Goal: Task Accomplishment & Management: Use online tool/utility

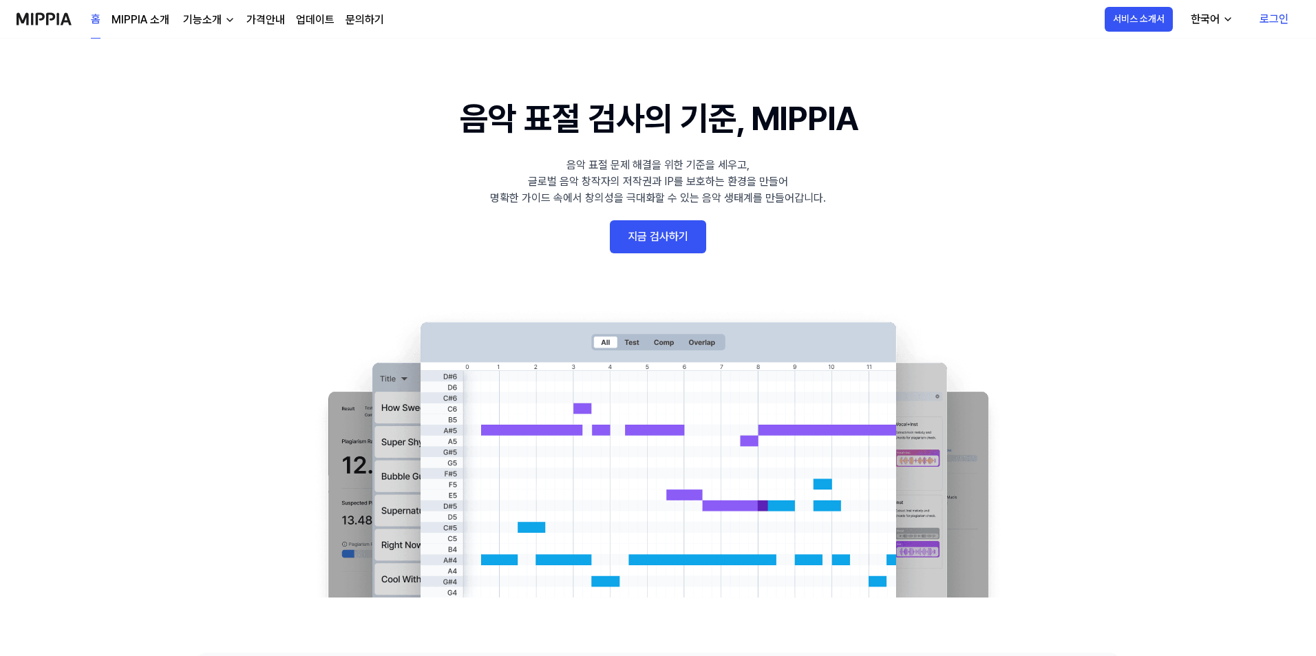
click at [642, 249] on link "지금 검사하기" at bounding box center [658, 236] width 96 height 33
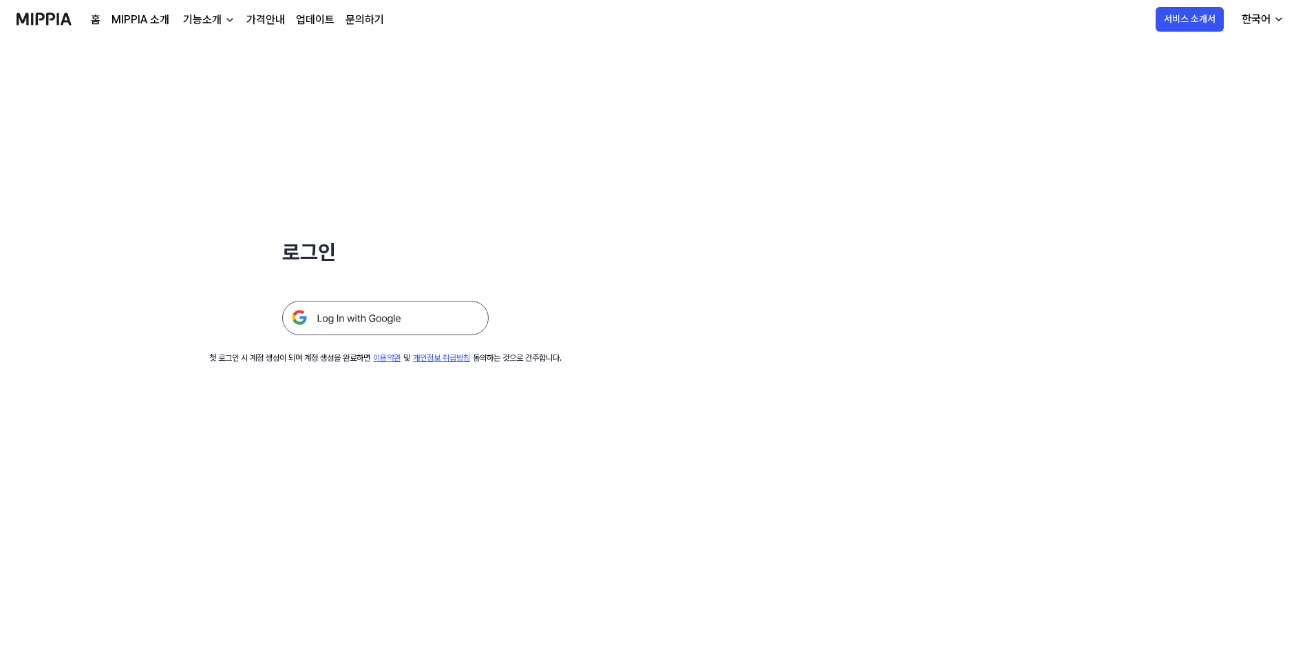
click at [466, 313] on img at bounding box center [385, 318] width 207 height 34
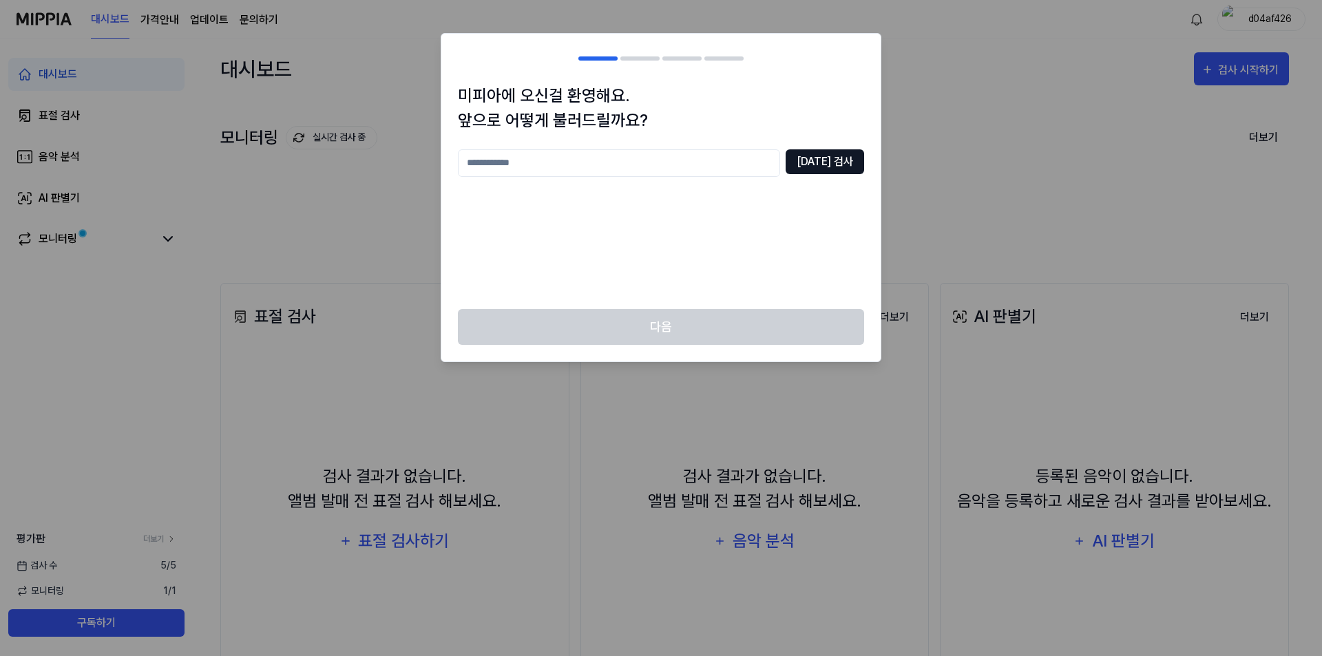
click at [834, 161] on button "중복 검사" at bounding box center [825, 161] width 78 height 25
click at [703, 157] on input "text" at bounding box center [619, 163] width 322 height 28
type input "*"
type input "*******"
click at [851, 164] on button "중복 검사" at bounding box center [825, 161] width 78 height 25
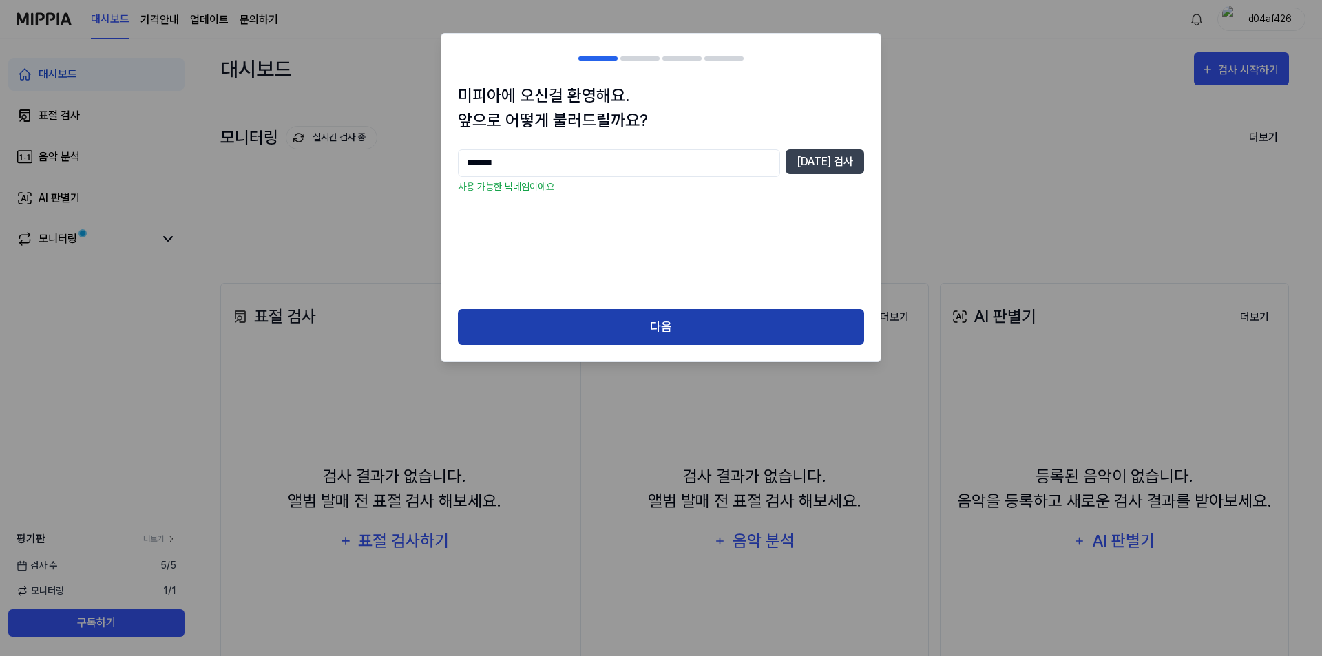
click at [689, 324] on button "다음" at bounding box center [661, 327] width 406 height 36
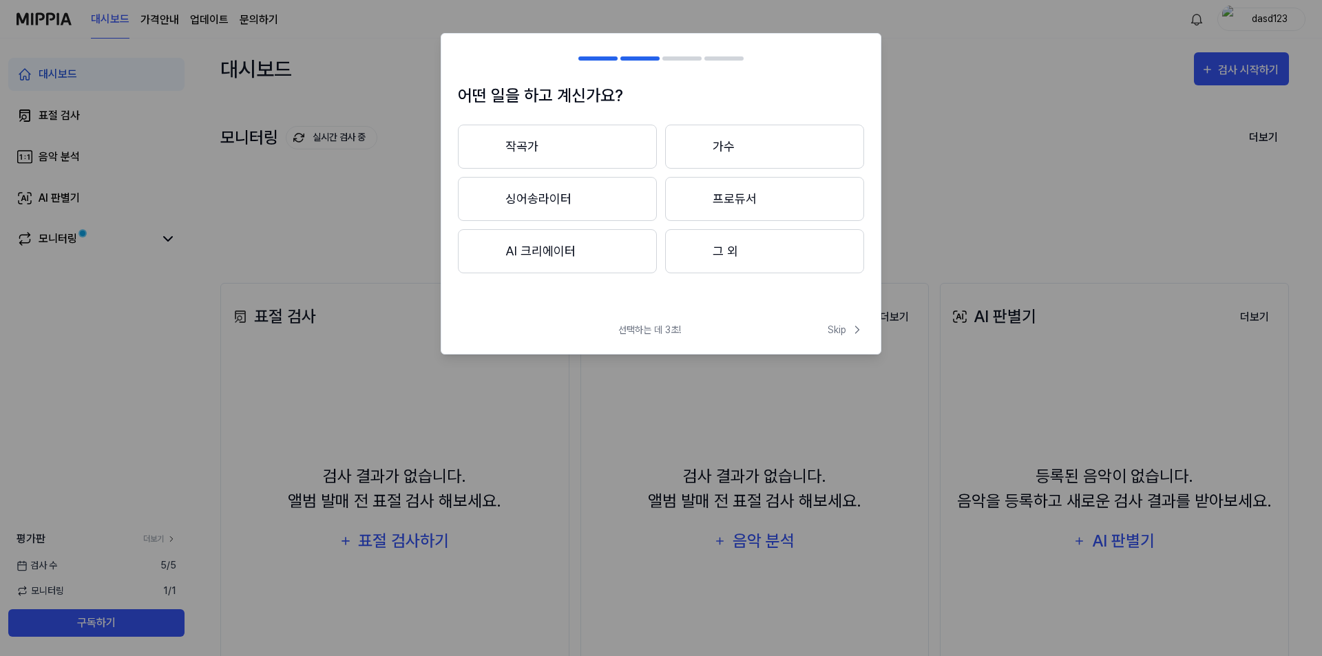
click at [763, 253] on button "그 외" at bounding box center [764, 251] width 199 height 44
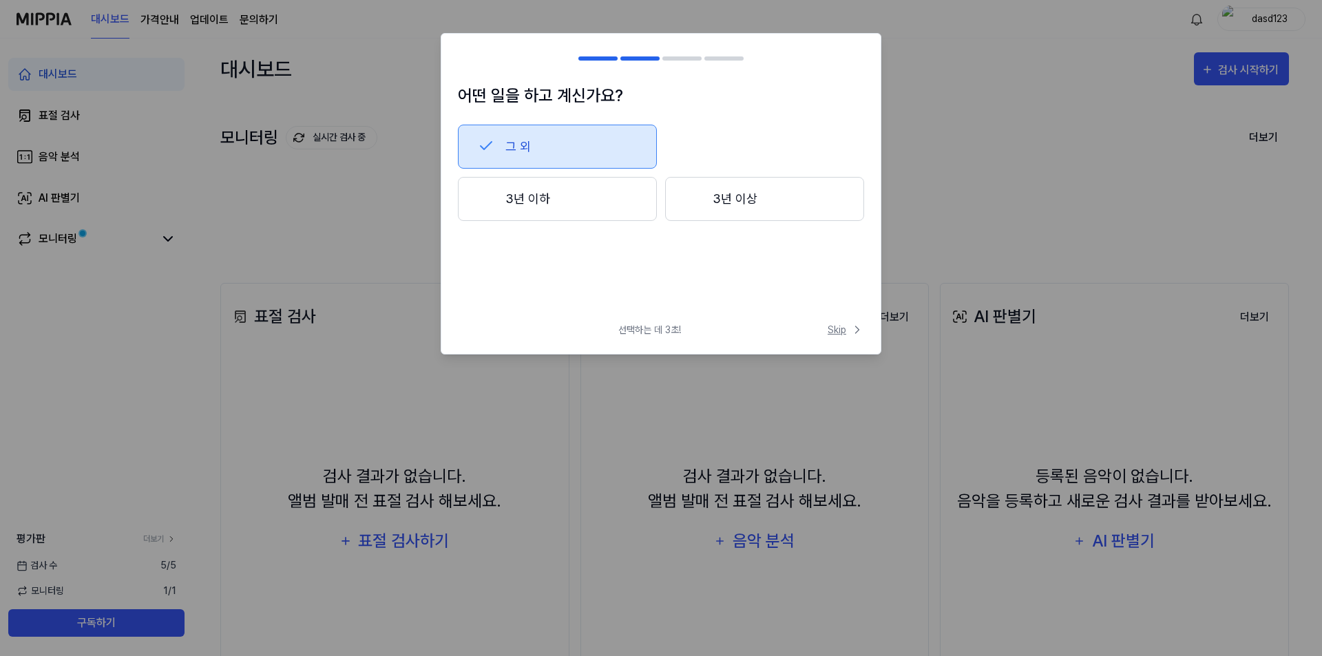
click at [843, 328] on span "Skip" at bounding box center [846, 330] width 36 height 14
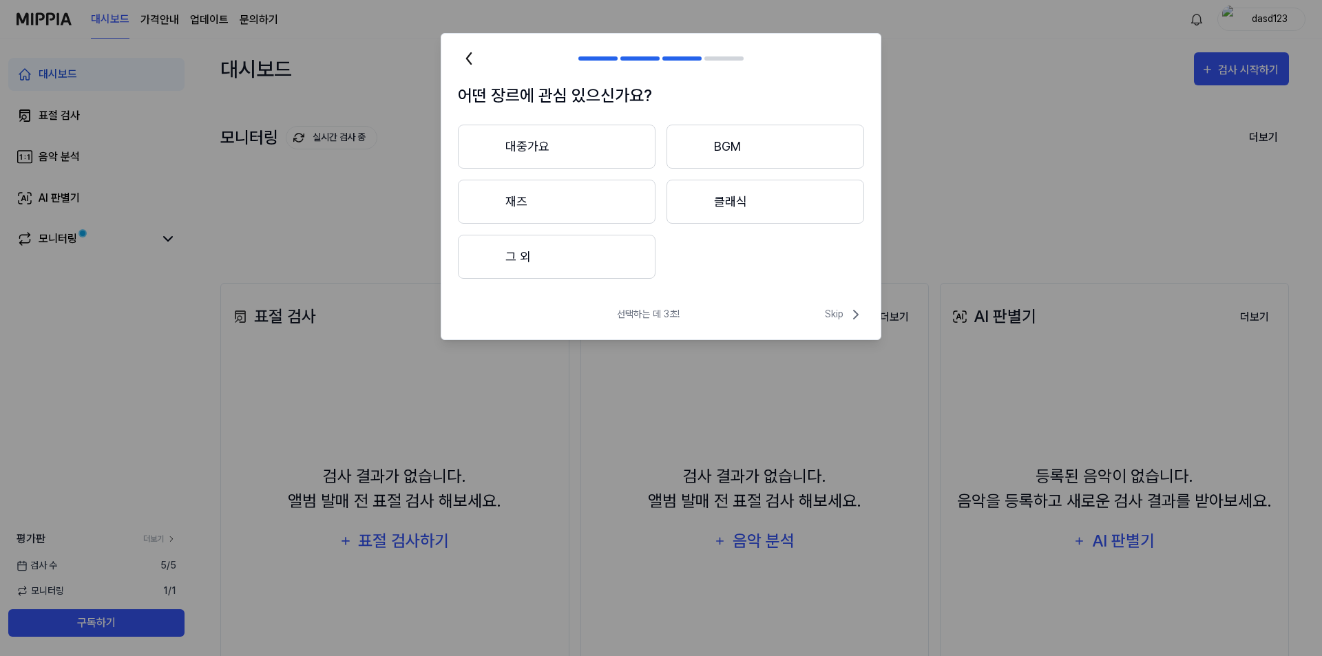
click at [638, 246] on button "그 외" at bounding box center [557, 257] width 198 height 44
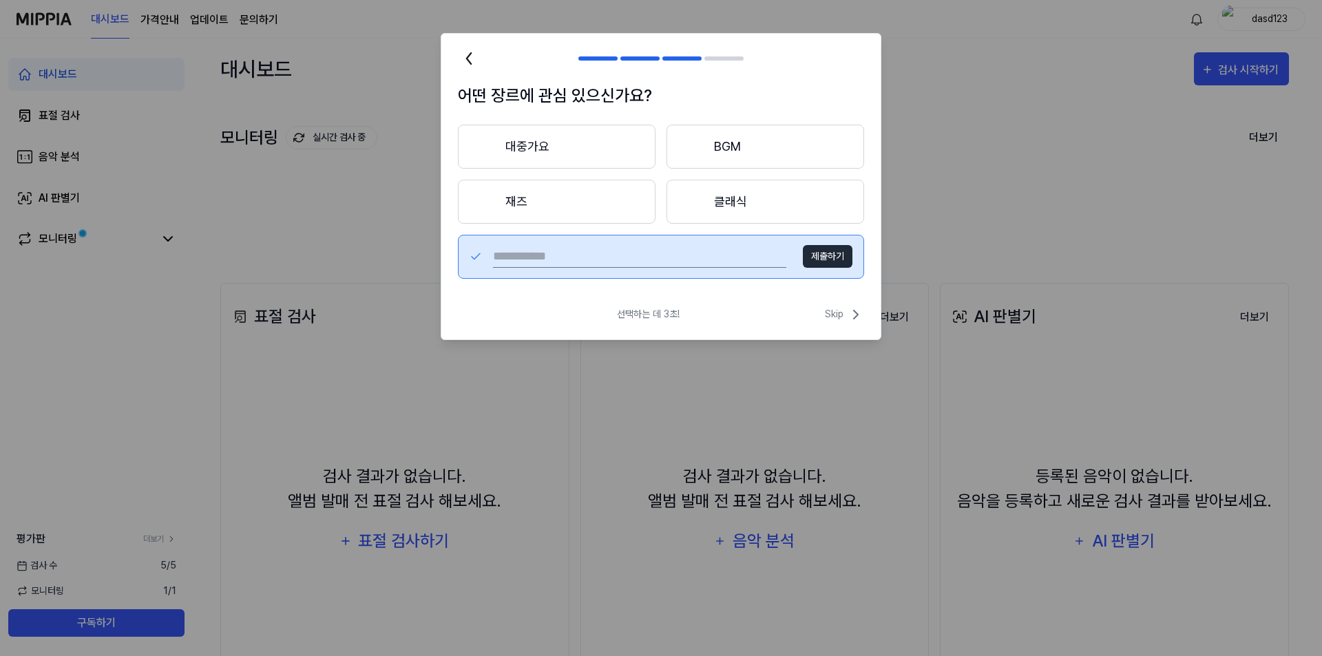
click at [750, 268] on div "제출하기" at bounding box center [661, 257] width 406 height 44
click at [732, 249] on input "text" at bounding box center [639, 257] width 293 height 22
type input "*"
type input "******"
click at [813, 251] on button "제출하기" at bounding box center [828, 256] width 50 height 23
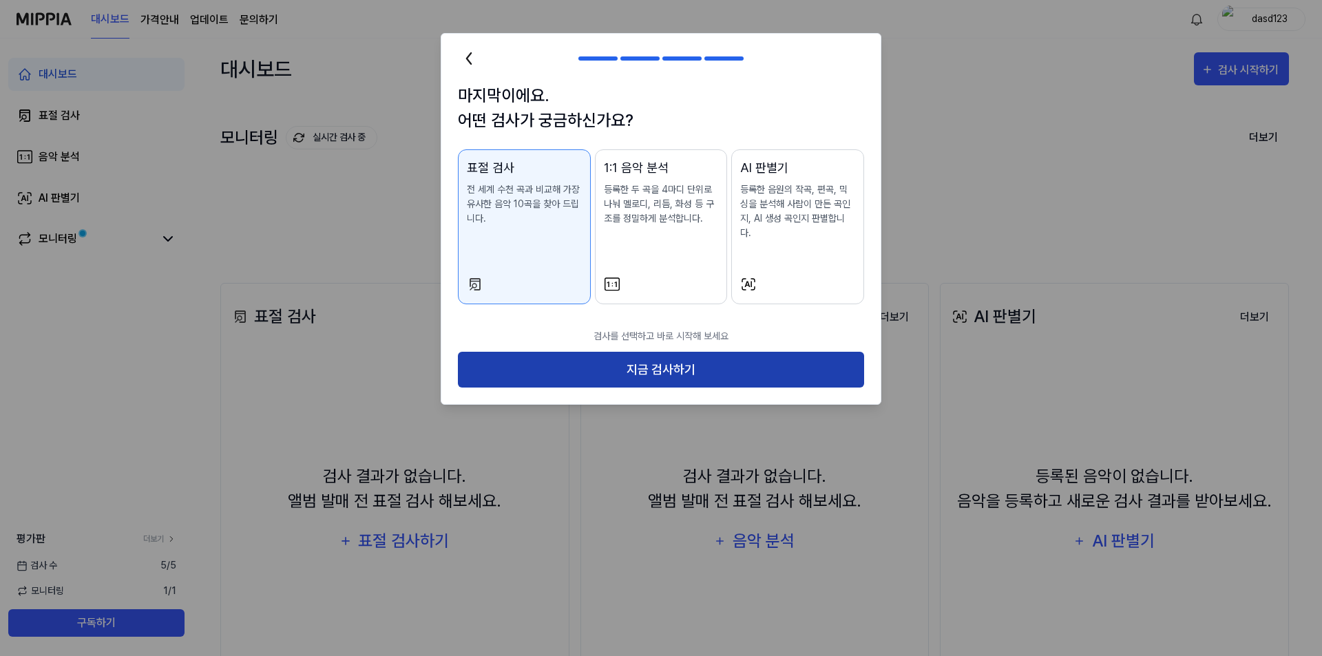
click at [645, 352] on button "지금 검사하기" at bounding box center [661, 370] width 406 height 36
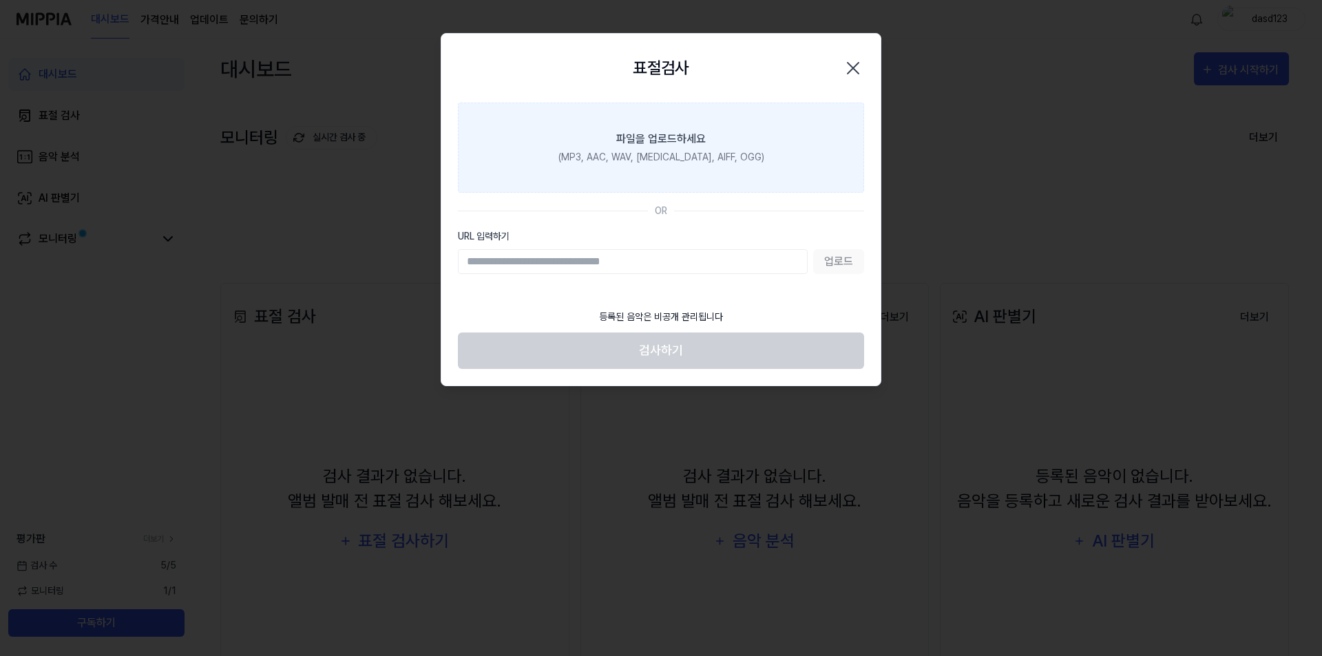
click at [625, 167] on label "파일을 업로드하세요 (MP3, AAC, WAV, FLAC, AIFF, OGG)" at bounding box center [661, 148] width 406 height 90
click at [0, 0] on input "파일을 업로드하세요 (MP3, AAC, WAV, FLAC, AIFF, OGG)" at bounding box center [0, 0] width 0 height 0
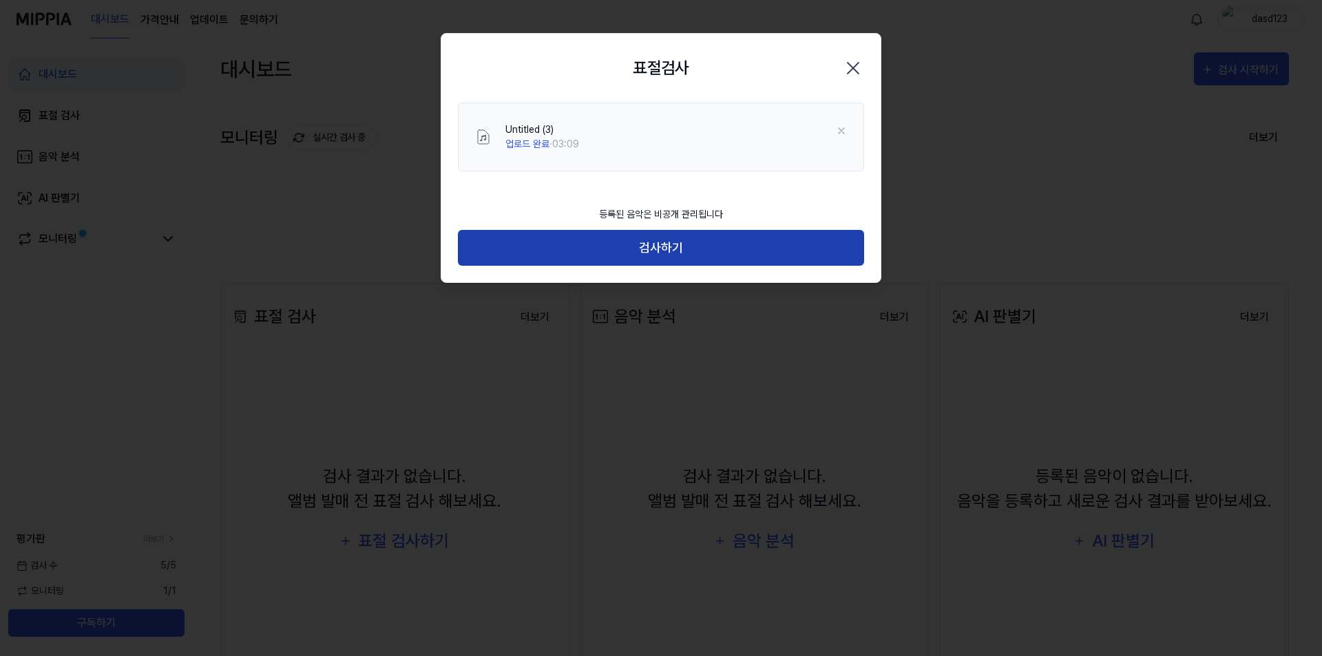
click at [642, 245] on button "검사하기" at bounding box center [661, 248] width 406 height 36
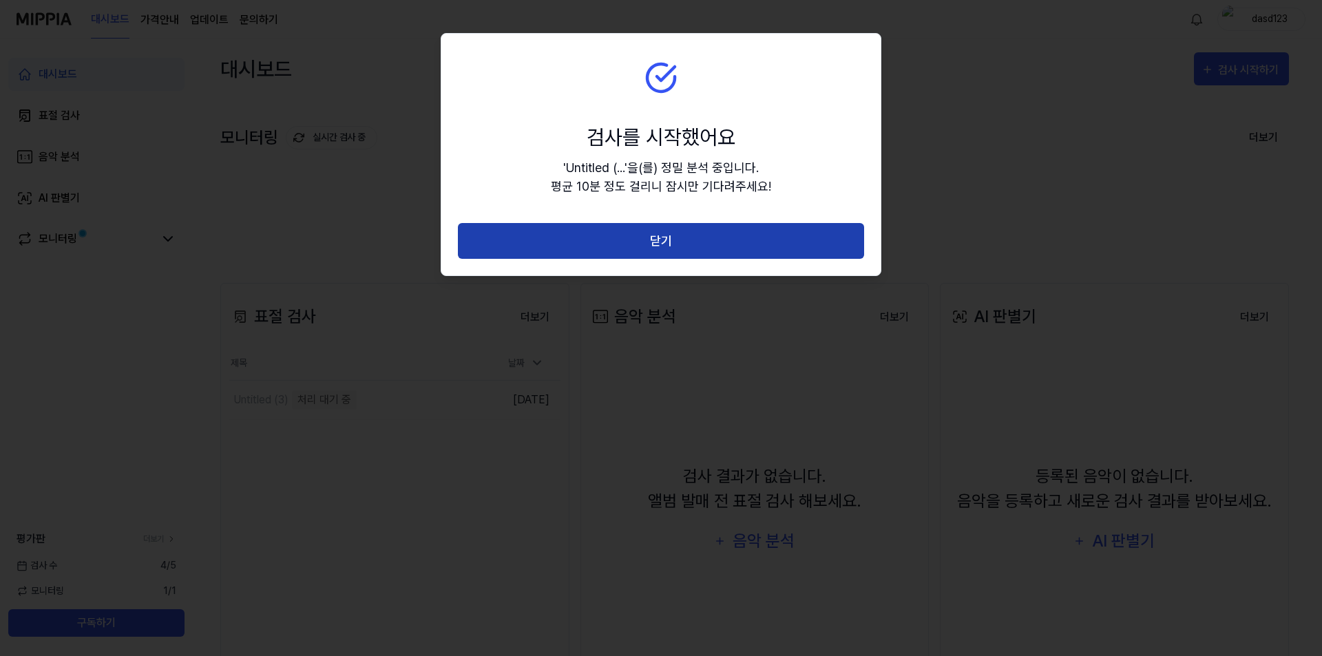
click at [639, 249] on button "닫기" at bounding box center [661, 241] width 406 height 36
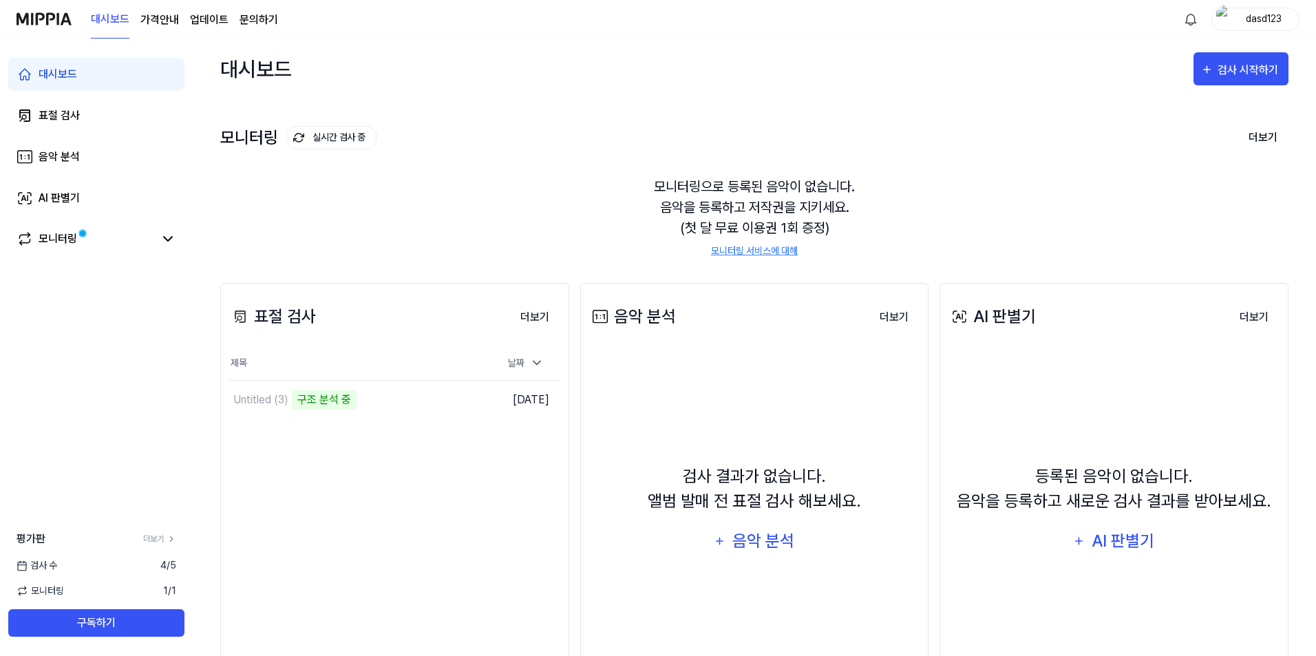
click at [325, 300] on div "표절 검사 더보기" at bounding box center [394, 316] width 331 height 39
click at [70, 235] on div "모니터링" at bounding box center [58, 239] width 39 height 17
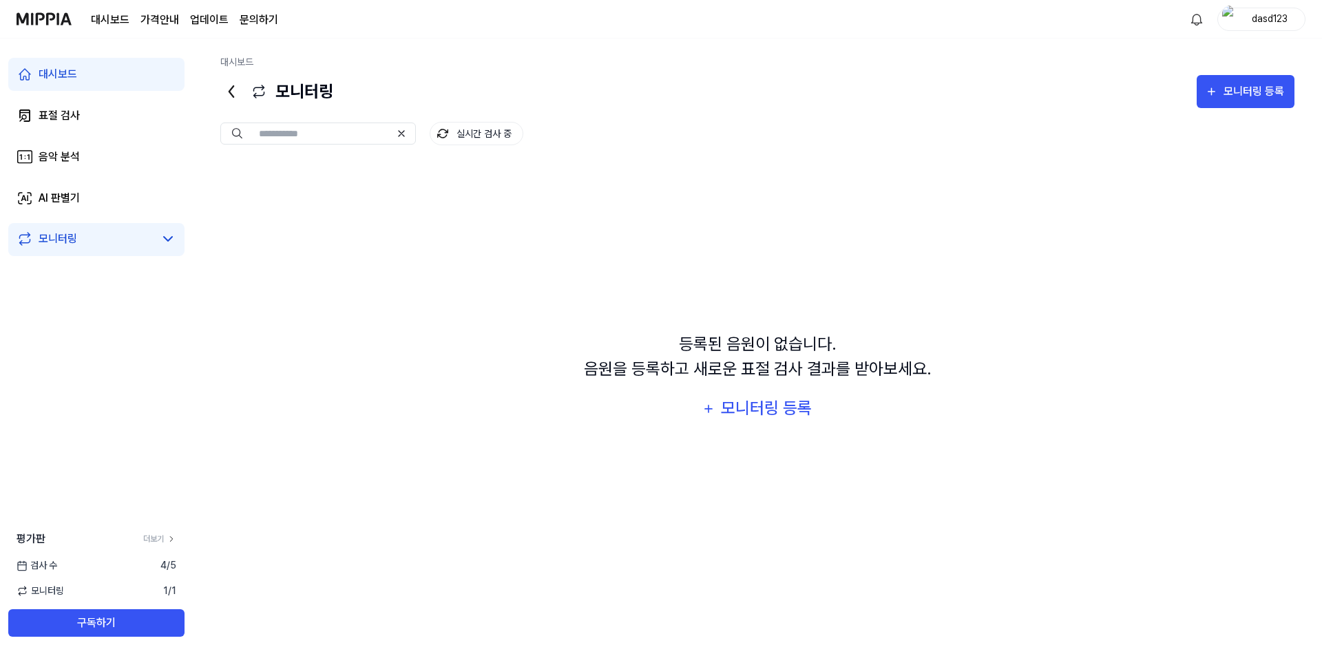
drag, startPoint x: 432, startPoint y: 278, endPoint x: 443, endPoint y: 277, distance: 11.0
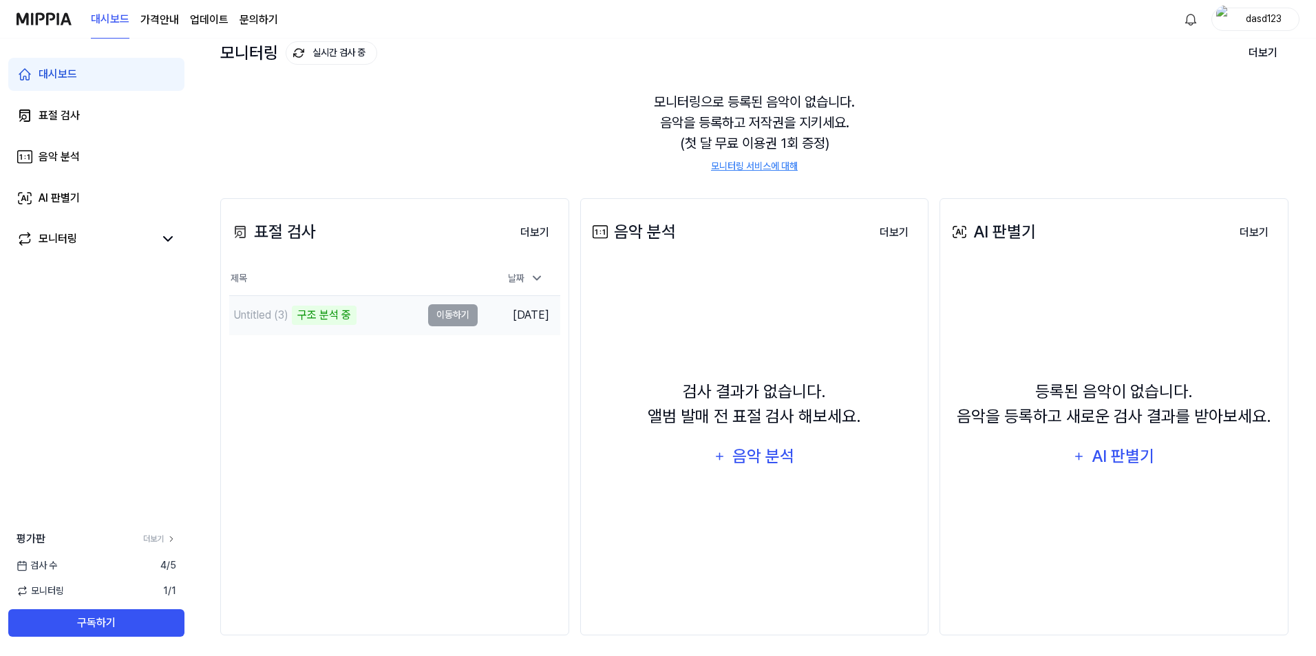
scroll to position [92, 0]
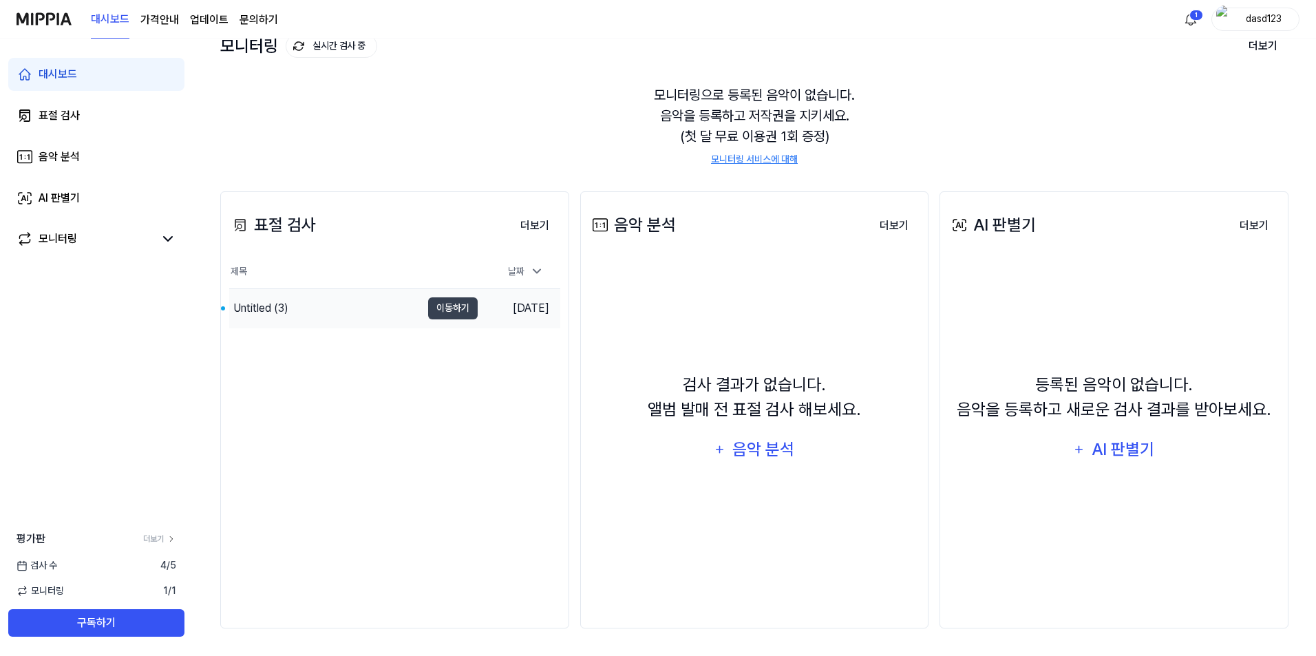
click at [266, 315] on div "Untitled (3)" at bounding box center [260, 308] width 55 height 17
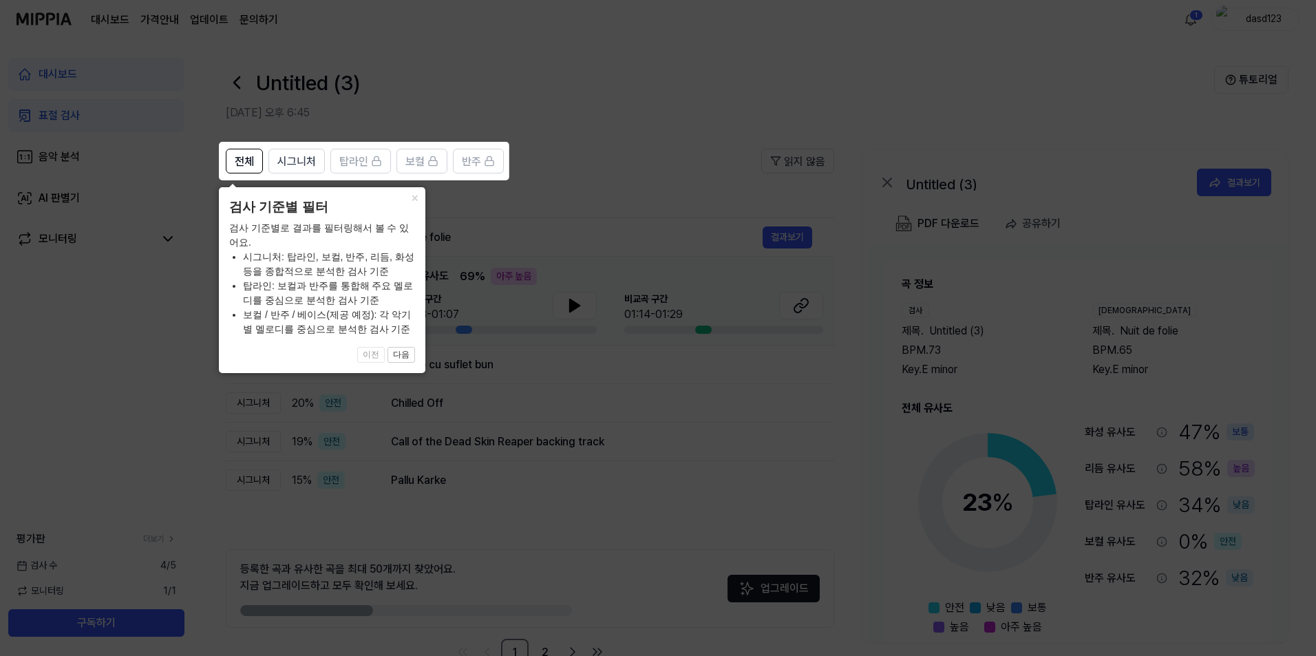
click at [596, 153] on icon at bounding box center [661, 328] width 1322 height 656
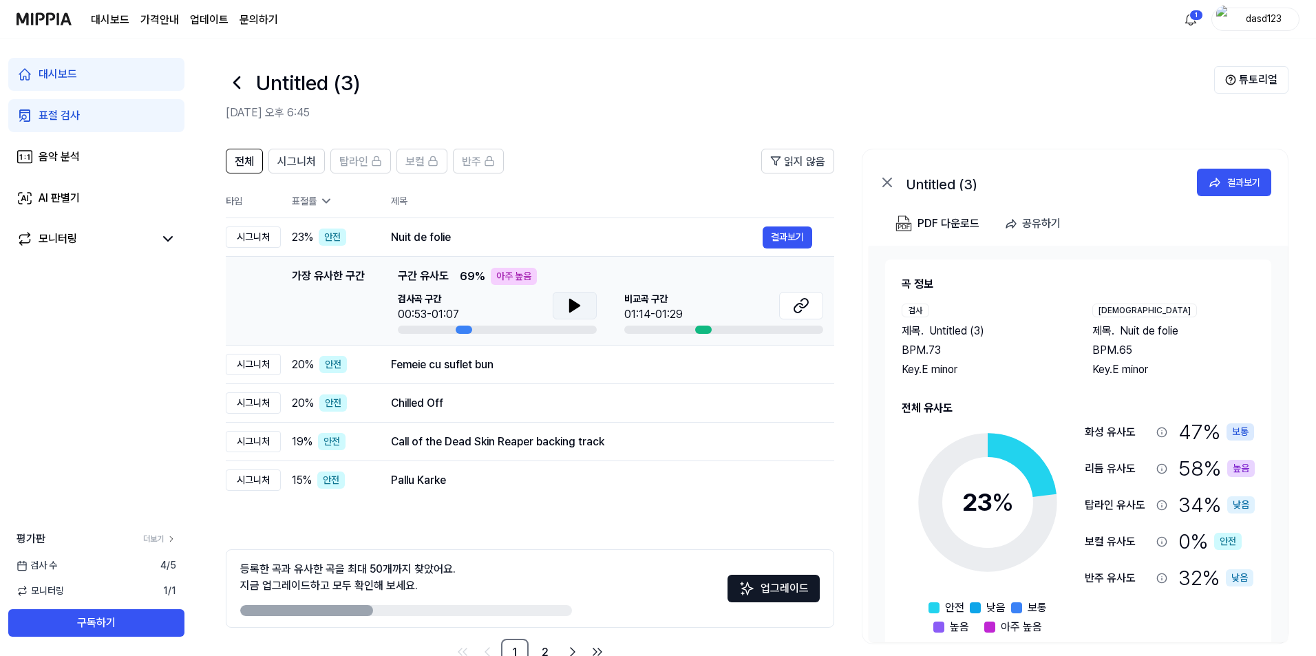
click at [563, 309] on button at bounding box center [575, 306] width 44 height 28
click at [563, 308] on button at bounding box center [575, 306] width 44 height 28
click at [788, 307] on button at bounding box center [801, 306] width 44 height 28
click at [568, 299] on icon at bounding box center [575, 305] width 17 height 17
click at [579, 310] on icon at bounding box center [577, 305] width 3 height 11
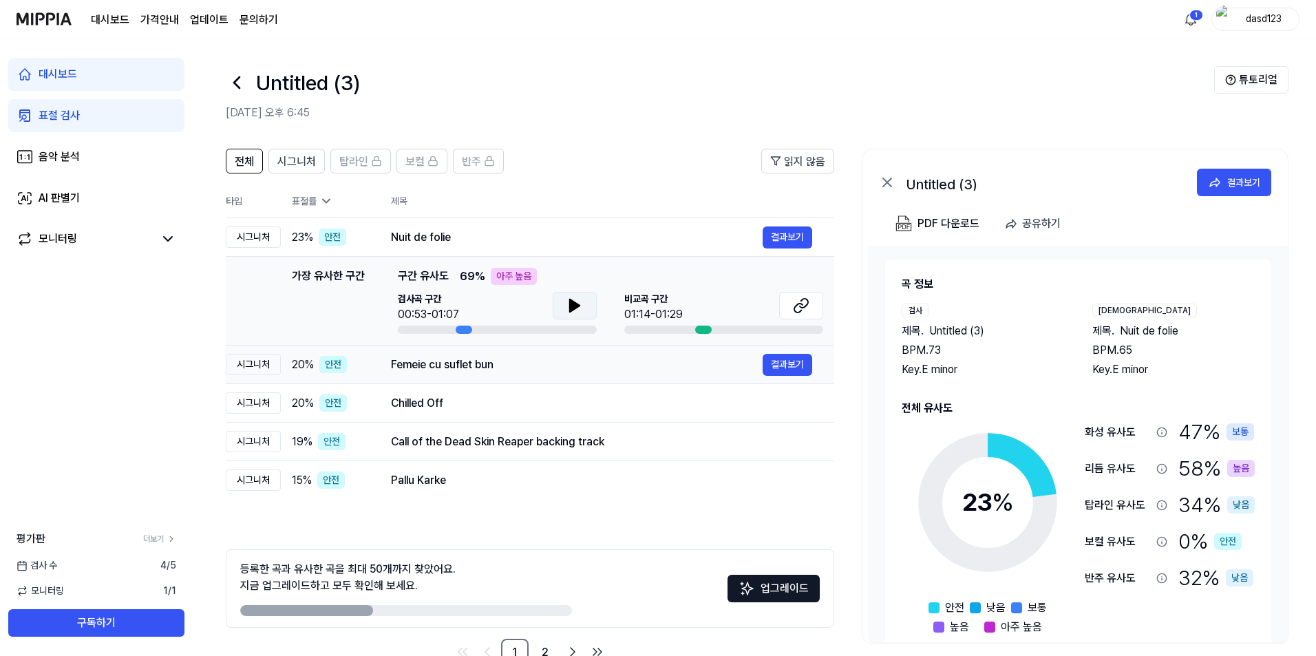
click at [469, 363] on div "Femeie cu suflet bun" at bounding box center [577, 365] width 372 height 17
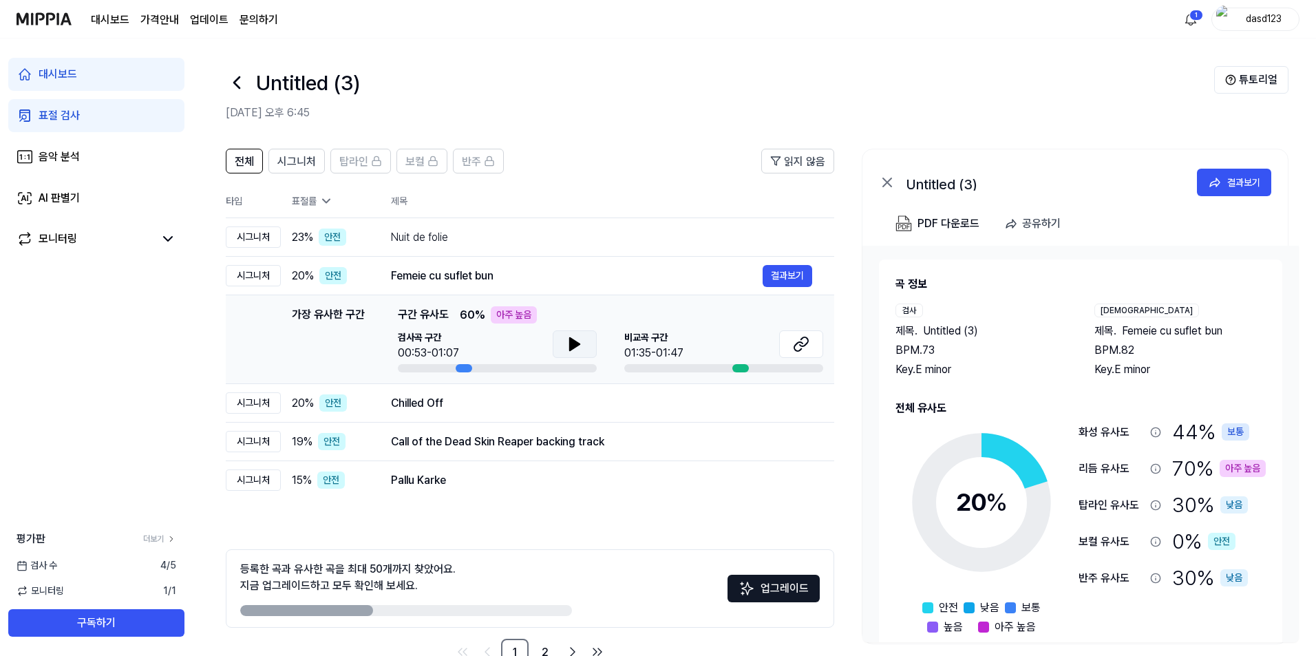
click at [574, 353] on button at bounding box center [575, 344] width 44 height 28
click at [801, 344] on icon at bounding box center [801, 344] width 17 height 17
click at [491, 408] on div "Chilled Off" at bounding box center [577, 403] width 372 height 17
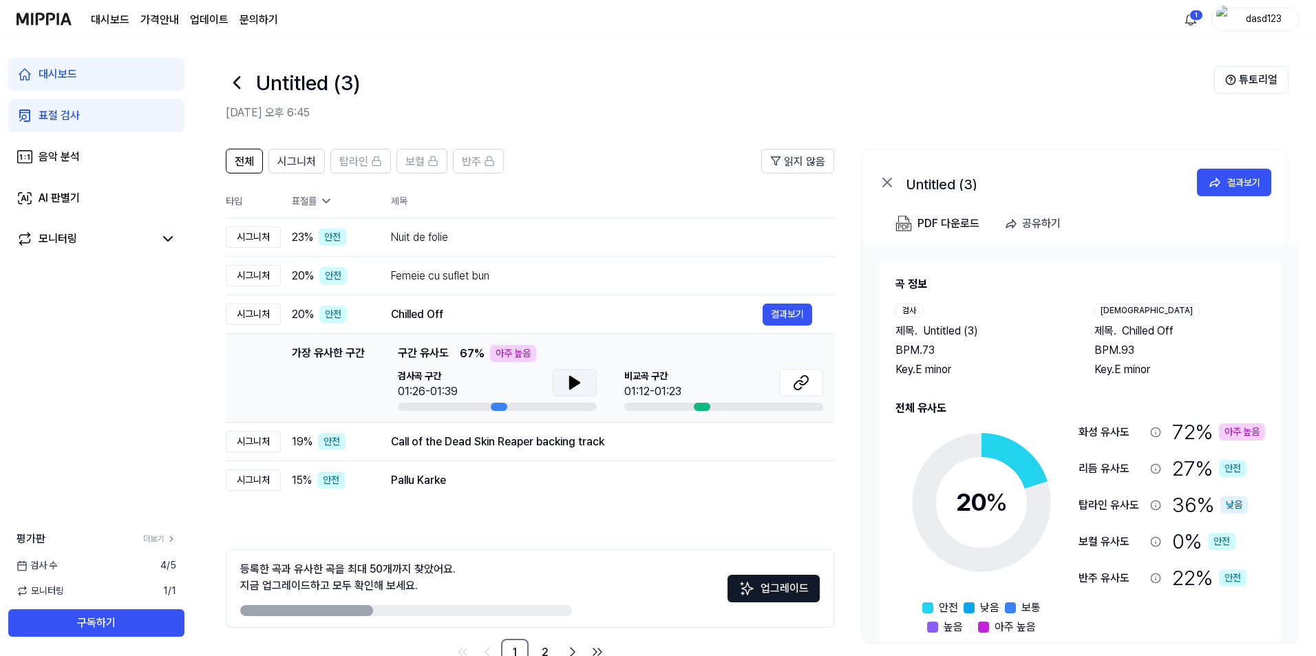
click at [585, 377] on button at bounding box center [575, 383] width 44 height 28
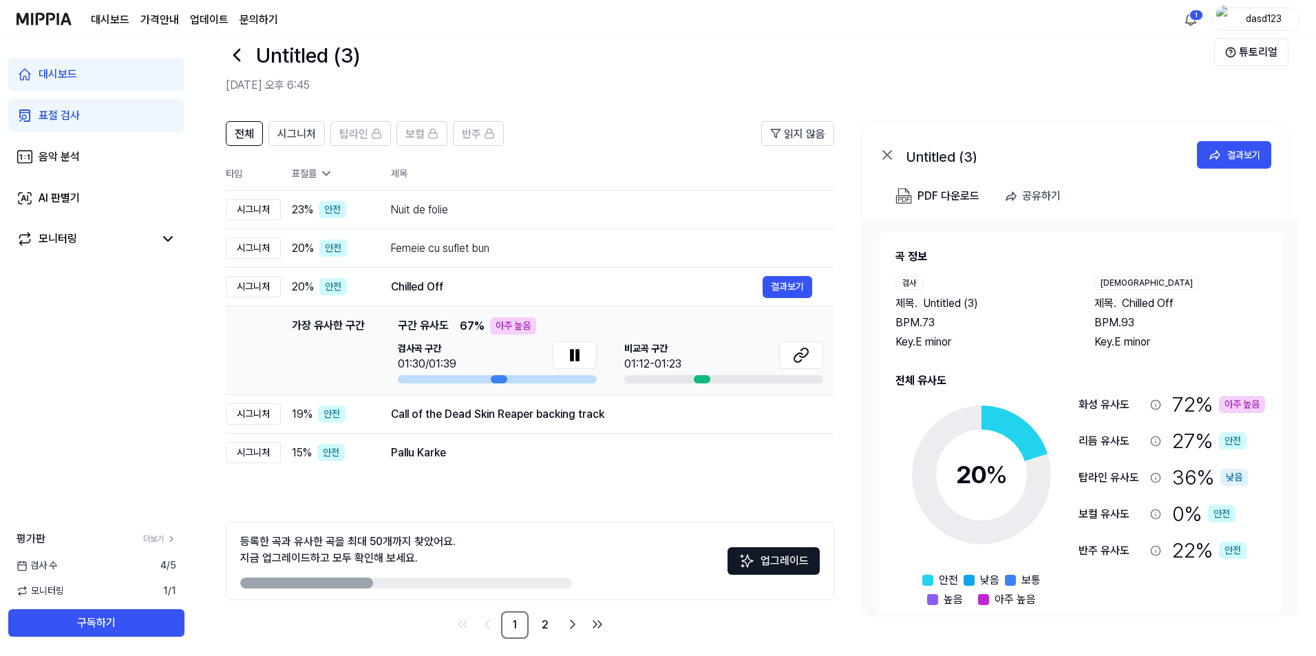
scroll to position [38, 0]
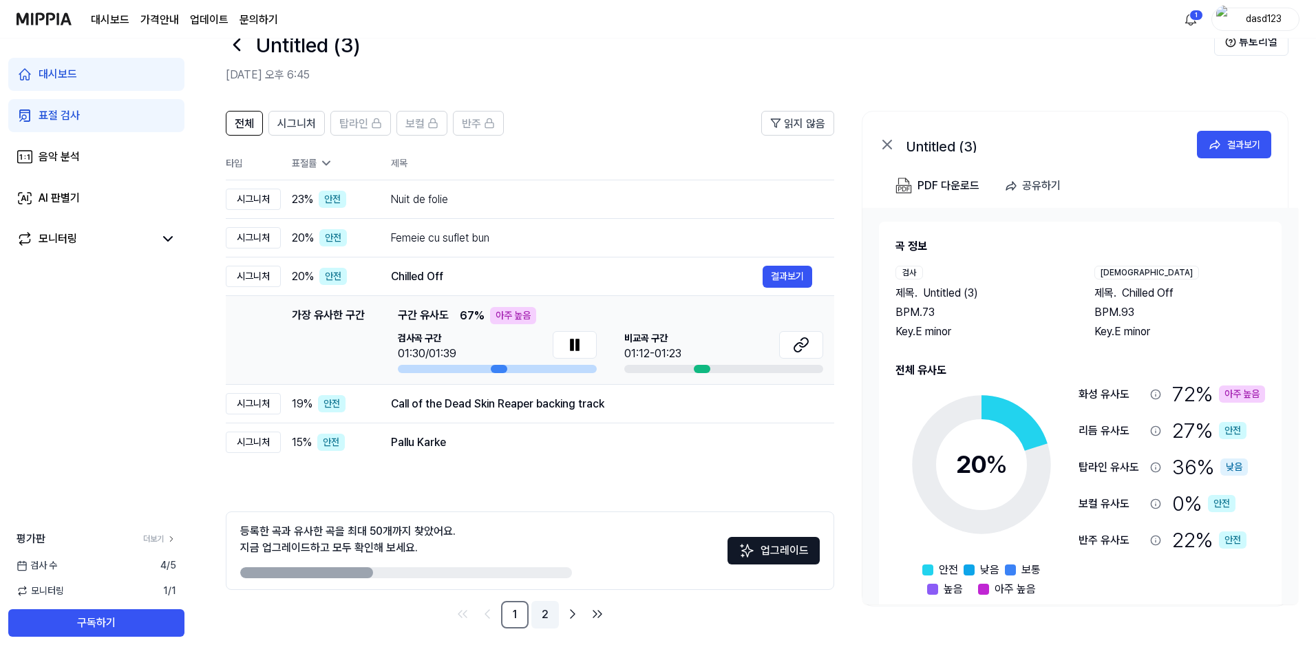
click at [543, 617] on link "2" at bounding box center [546, 615] width 28 height 28
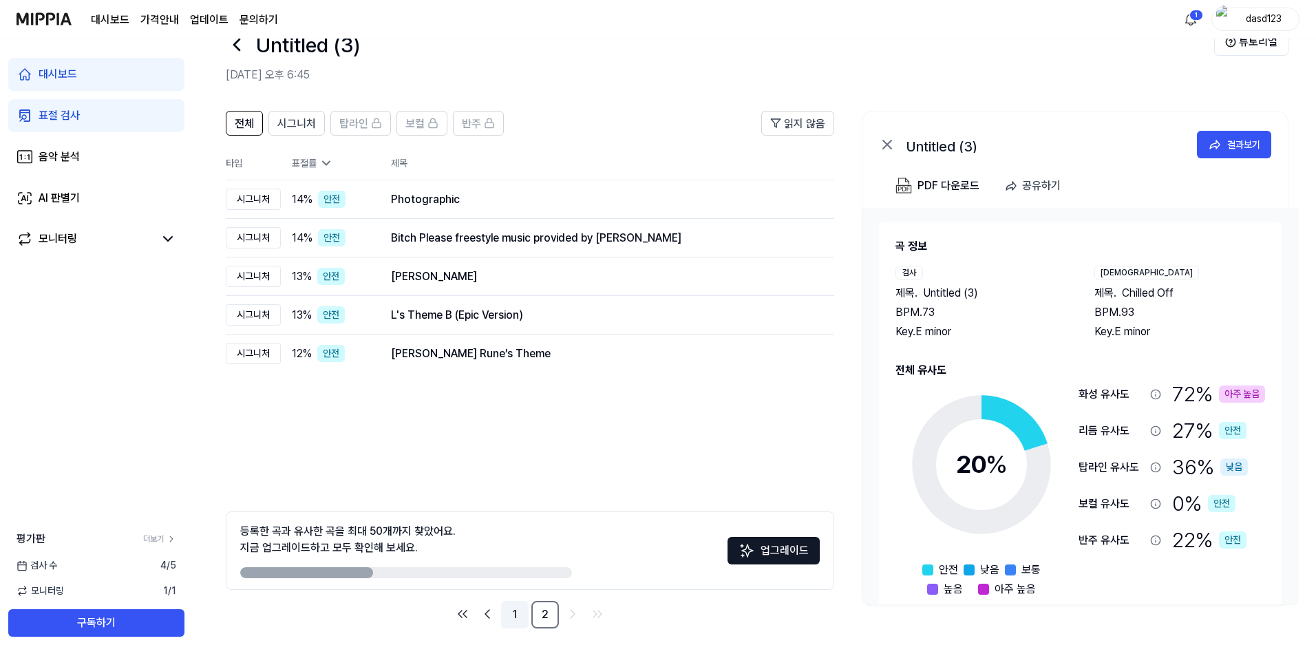
click at [516, 623] on link "1" at bounding box center [515, 615] width 28 height 28
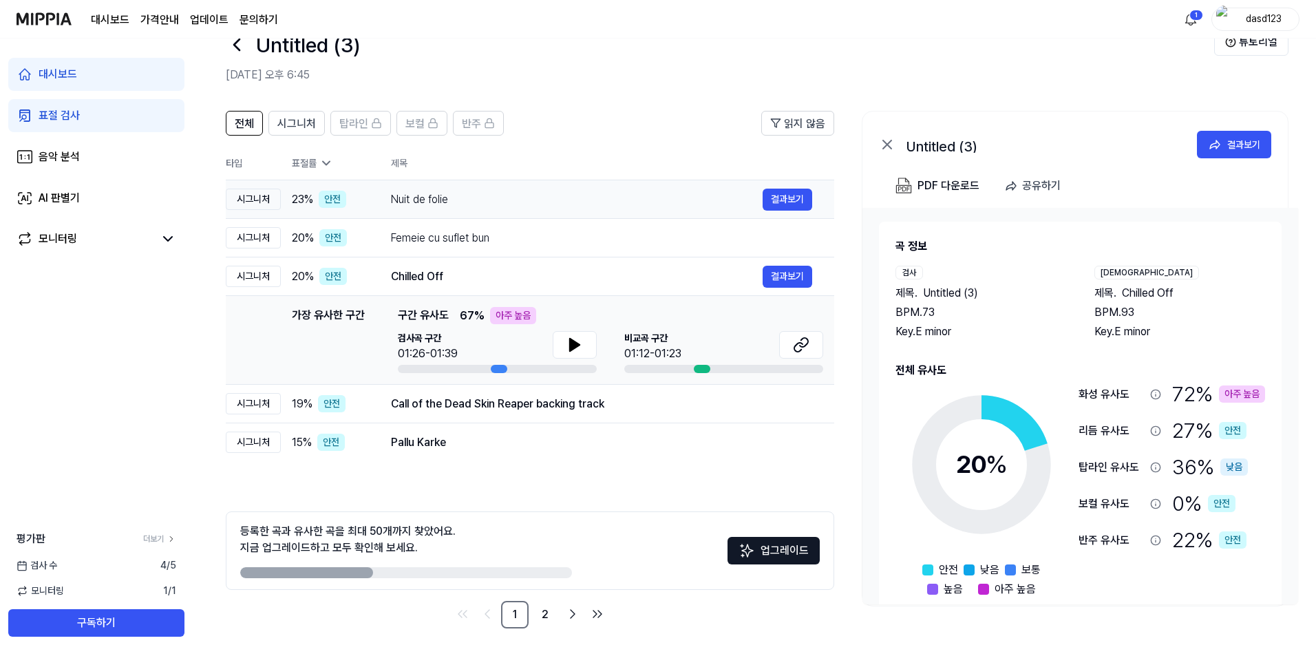
click at [535, 189] on div "Nuit de folie 결과보기" at bounding box center [601, 200] width 421 height 22
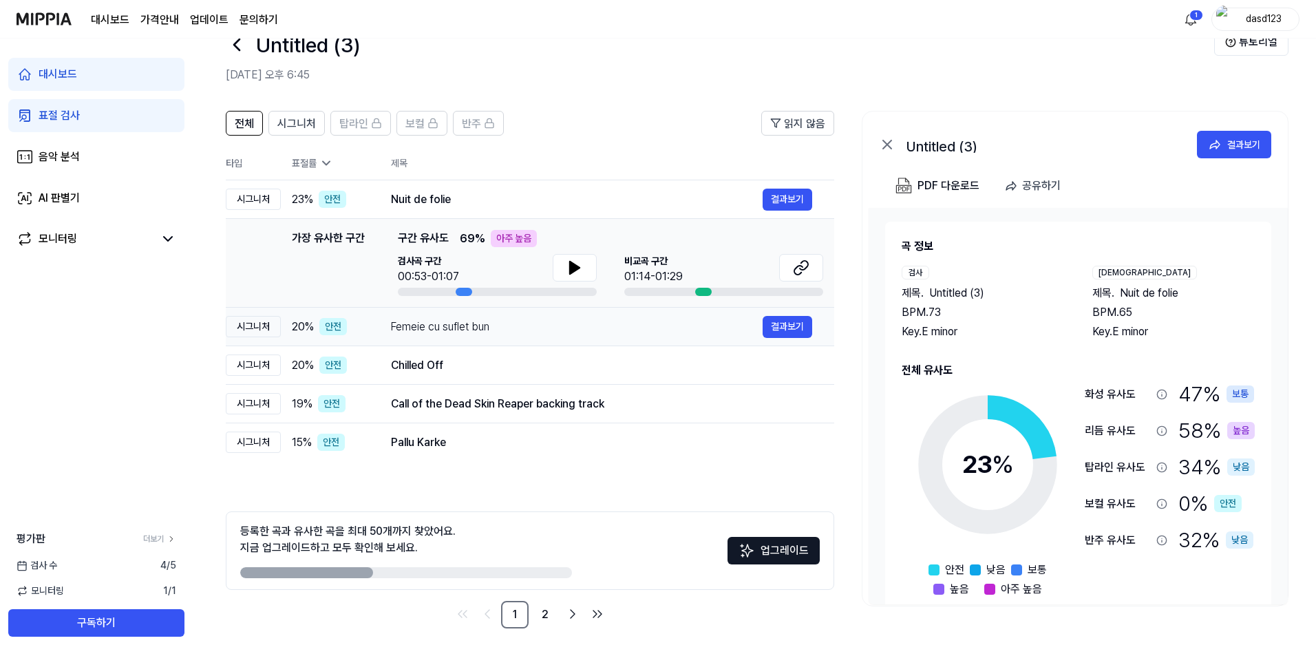
click at [558, 341] on td "Femeie cu suflet bun 결과보기" at bounding box center [601, 327] width 465 height 39
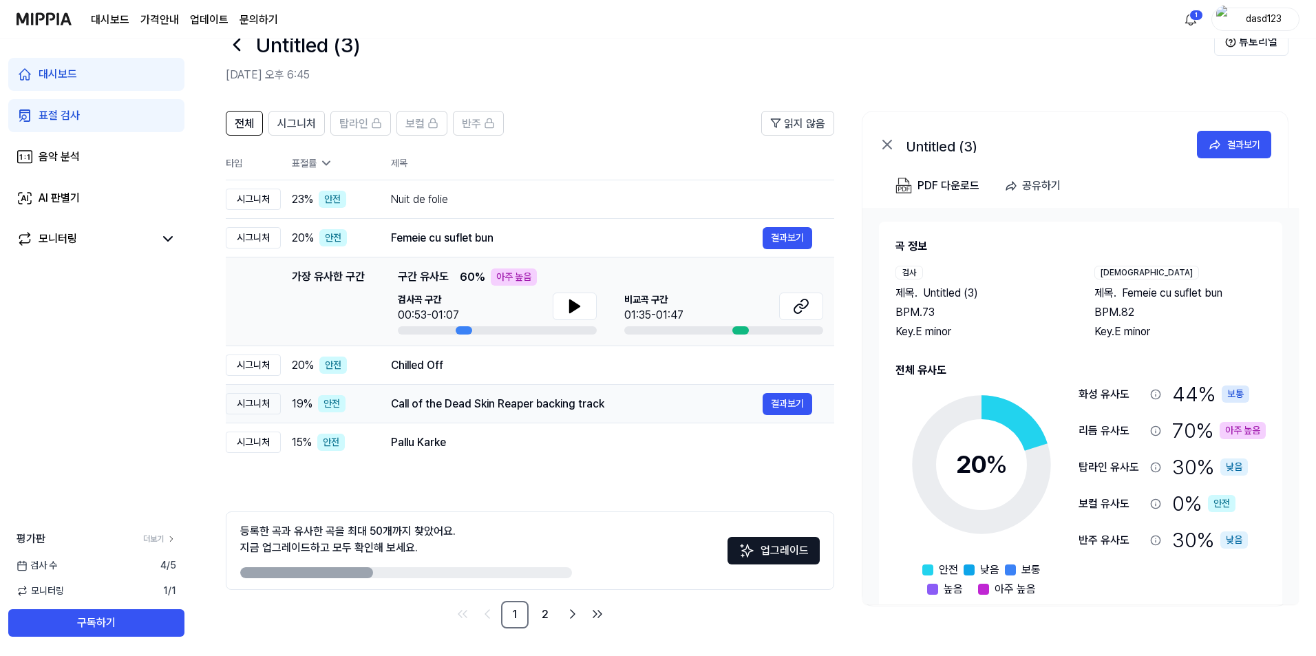
click at [555, 390] on td "Call of the Dead Skin Reaper backing track 결과보기" at bounding box center [601, 404] width 465 height 39
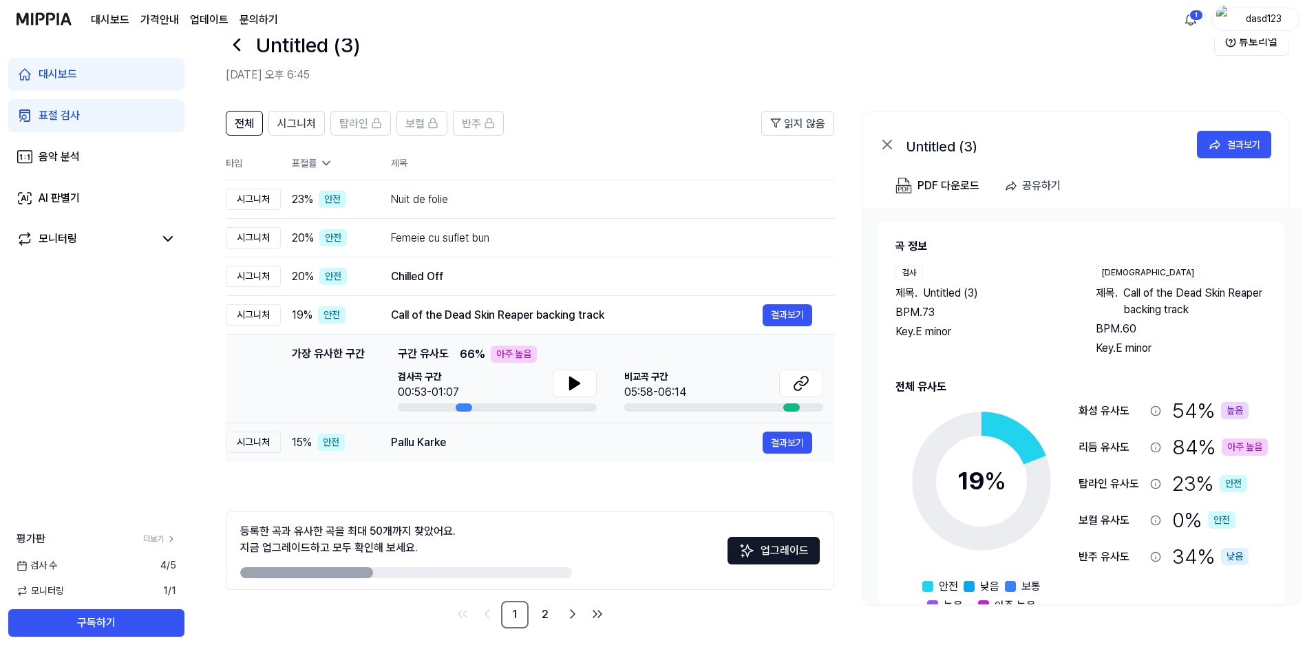
click at [547, 424] on td "Pallu Karke 결과보기" at bounding box center [601, 442] width 465 height 39
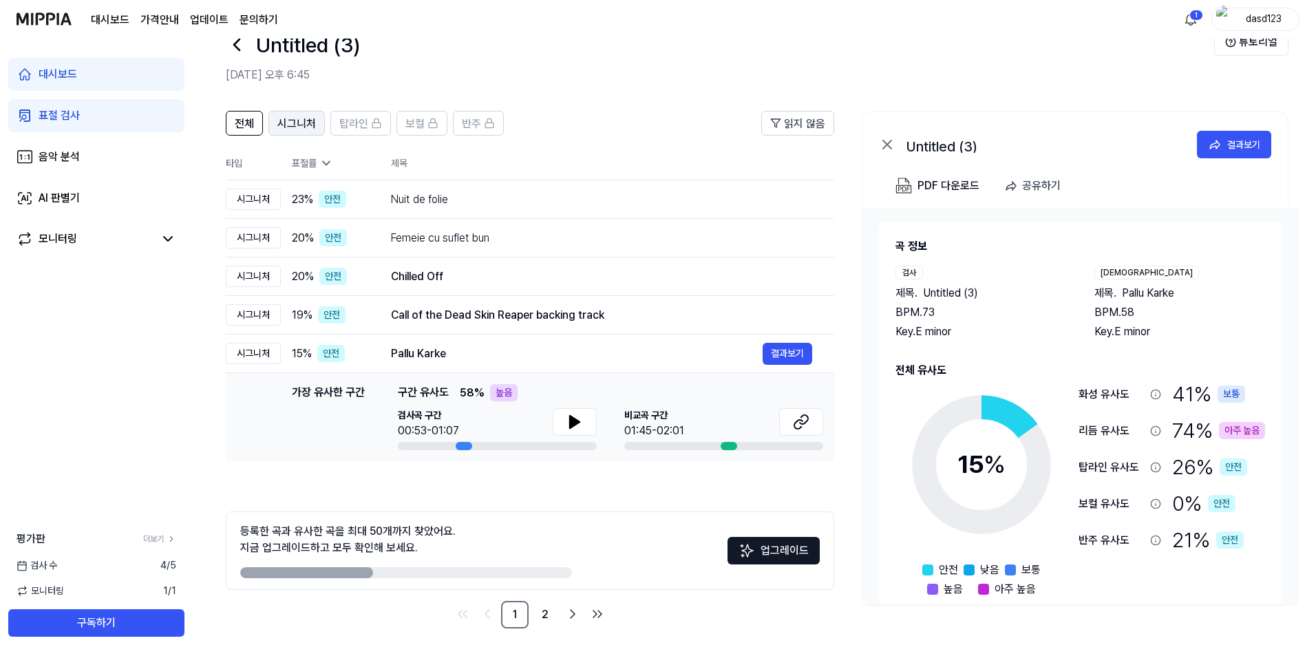
click at [311, 124] on span "시그니처" at bounding box center [296, 124] width 39 height 17
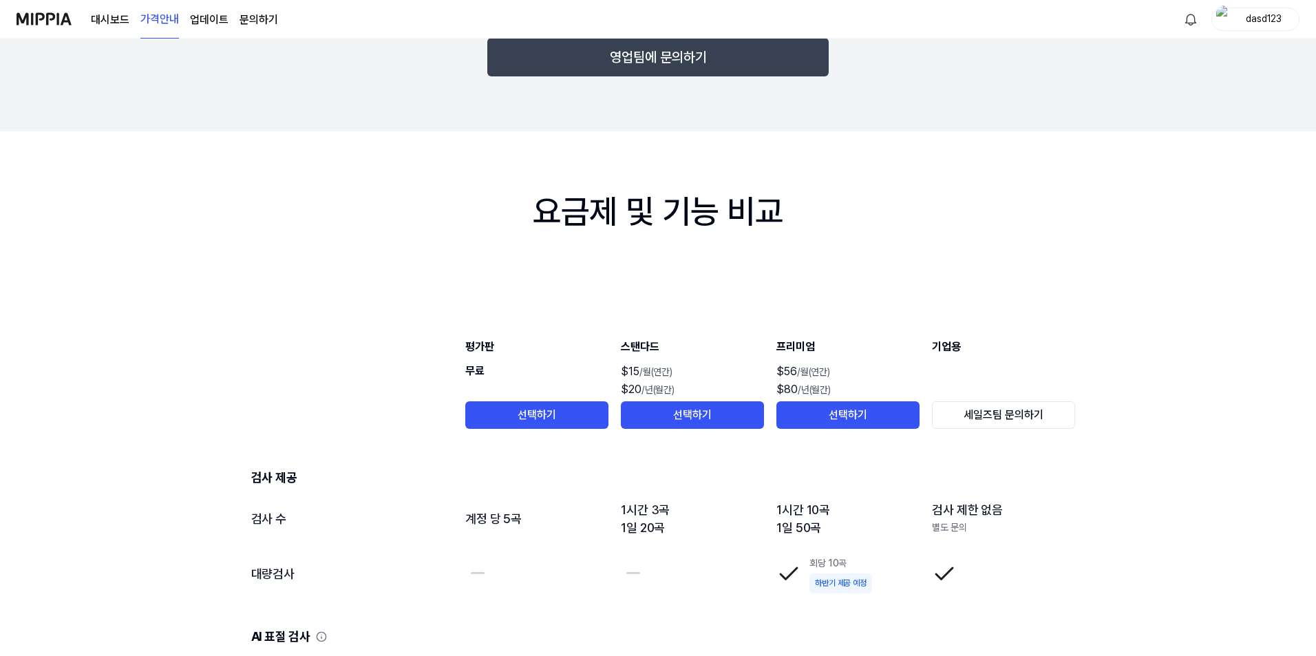
scroll to position [1377, 0]
